Goal: Information Seeking & Learning: Understand process/instructions

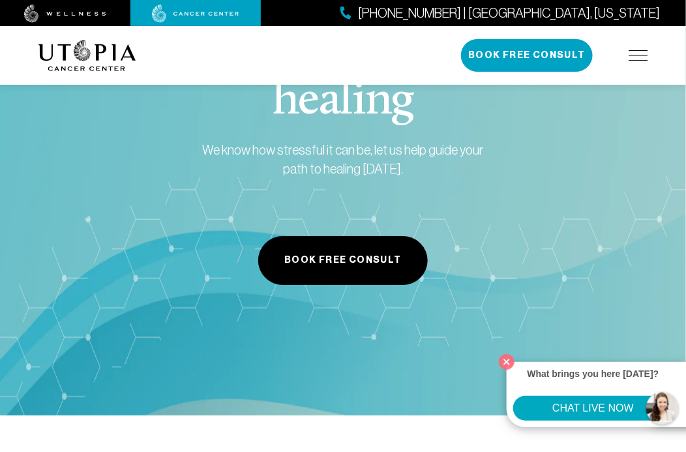
scroll to position [6713, 0]
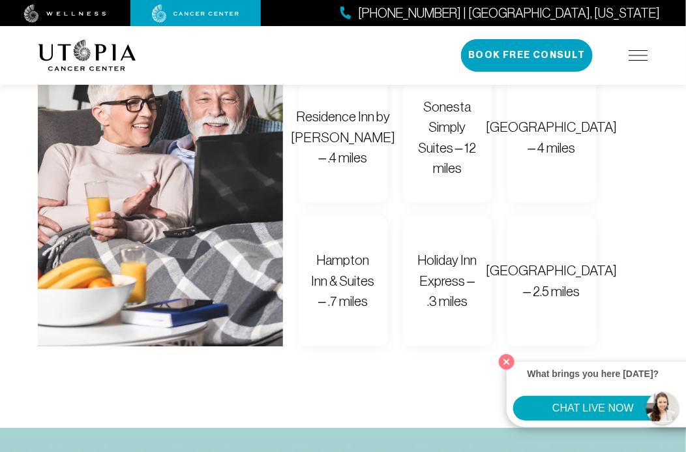
scroll to position [1042, 0]
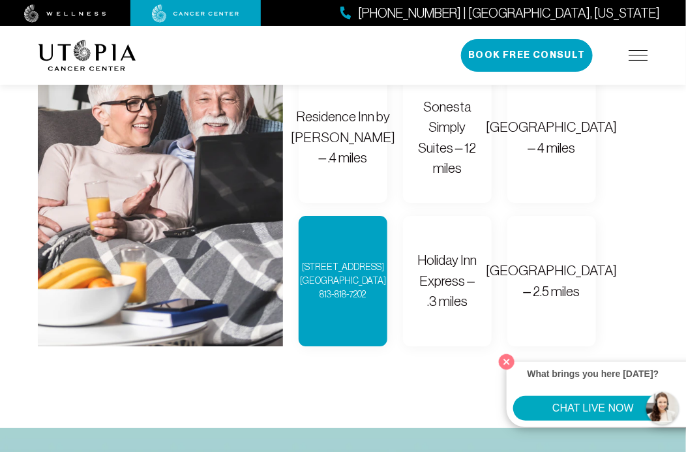
click at [349, 293] on div "[STREET_ADDRESS] [GEOGRAPHIC_DATA] 813-818-7202" at bounding box center [343, 280] width 86 height 41
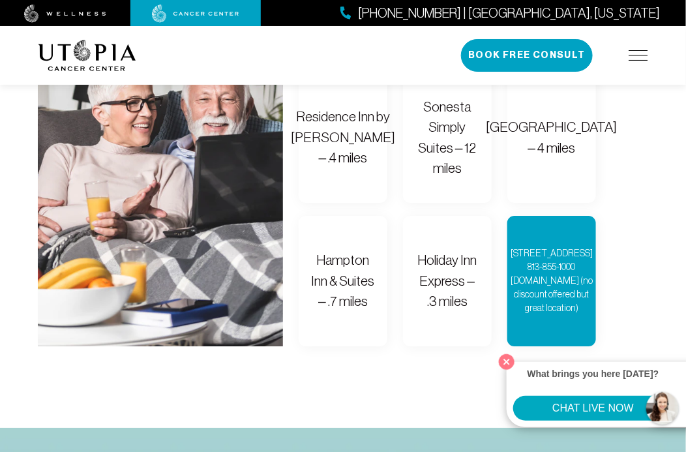
click at [538, 283] on div "[STREET_ADDRESS] 813-855-1000 [DOMAIN_NAME] (no discount offered but great loca…" at bounding box center [551, 280] width 82 height 68
click at [555, 312] on div "[STREET_ADDRESS] 813-855-1000 [DOMAIN_NAME] (no discount offered but great loca…" at bounding box center [551, 280] width 82 height 68
click at [547, 261] on div "[STREET_ADDRESS] 813-855-1000 [DOMAIN_NAME] (no discount offered but great loca…" at bounding box center [551, 280] width 82 height 68
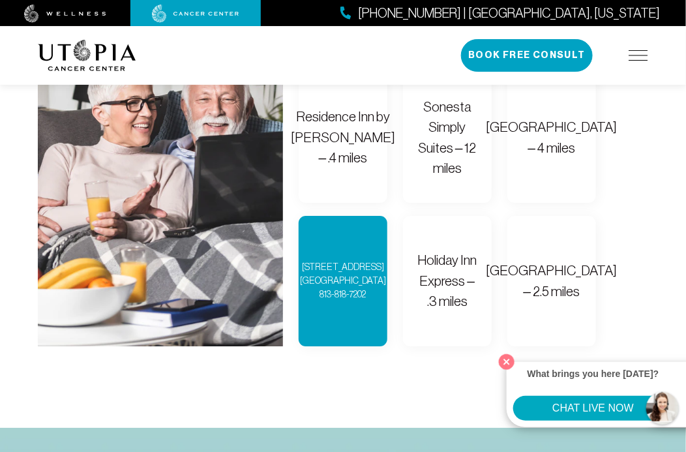
click at [350, 293] on div "[STREET_ADDRESS] [GEOGRAPHIC_DATA] 813-818-7202" at bounding box center [343, 280] width 86 height 41
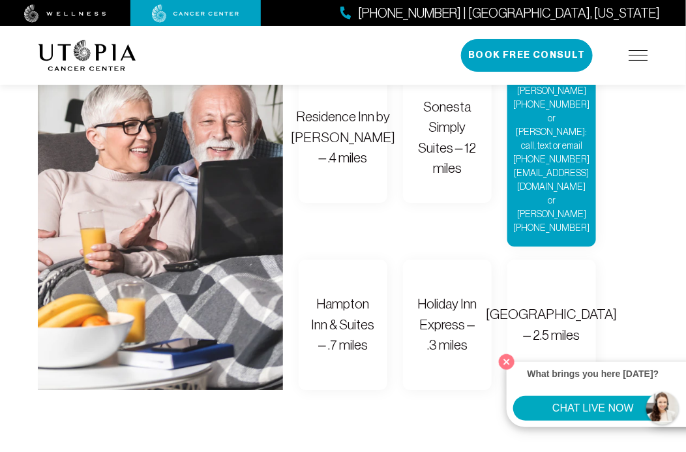
click at [571, 136] on div "[PERSON_NAME] [PHONE_NUMBER] or [PERSON_NAME]: call, text or email [PHONE_NUMBE…" at bounding box center [551, 159] width 76 height 151
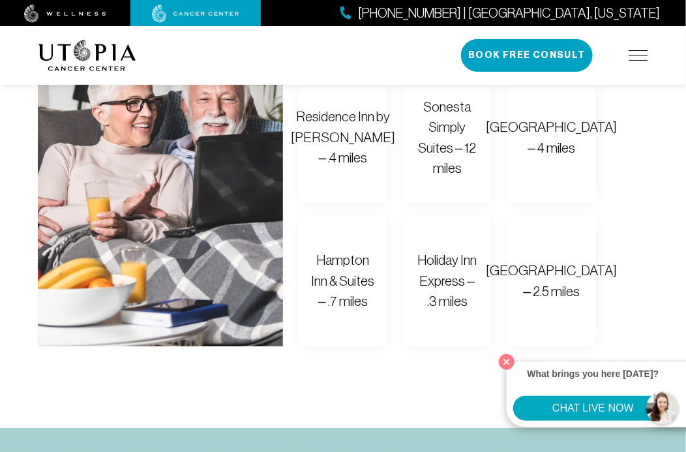
click at [650, 55] on div "About Us Treatments Patient Stories [PHONE_NUMBER] | [GEOGRAPHIC_DATA], [US_STA…" at bounding box center [343, 55] width 626 height 59
click at [646, 57] on img at bounding box center [638, 55] width 20 height 10
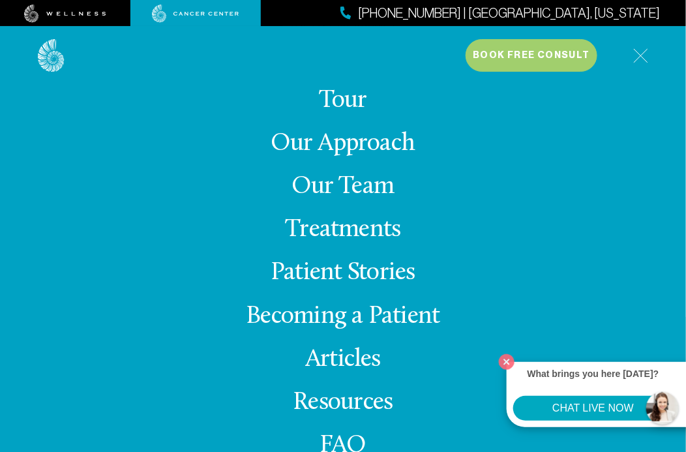
scroll to position [1107, 0]
click at [76, 3] on div at bounding box center [65, 13] width 130 height 26
click at [78, 10] on img at bounding box center [65, 14] width 82 height 18
